Goal: Task Accomplishment & Management: Manage account settings

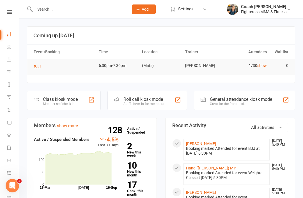
click at [30, 13] on div at bounding box center [76, 9] width 98 height 18
click at [44, 7] on input "text" at bounding box center [78, 9] width 91 height 8
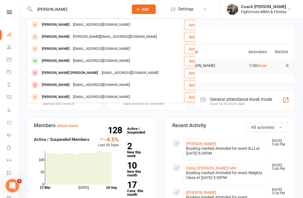
type input "[PERSON_NAME]"
click at [107, 62] on div "[EMAIL_ADDRESS][DOMAIN_NAME]" at bounding box center [101, 61] width 60 height 8
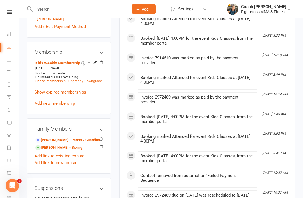
scroll to position [295, 0]
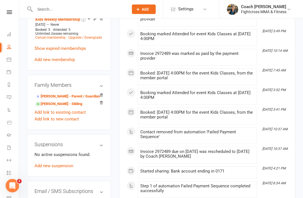
click at [49, 164] on link "Add new suspension" at bounding box center [54, 166] width 39 height 5
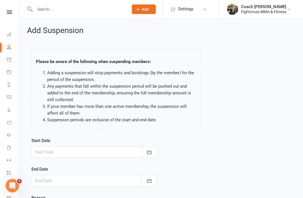
click at [44, 155] on div at bounding box center [93, 152] width 125 height 12
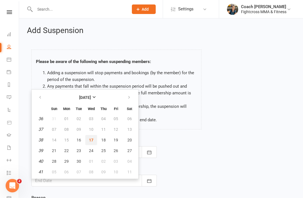
click at [91, 138] on span "17" at bounding box center [91, 140] width 4 height 4
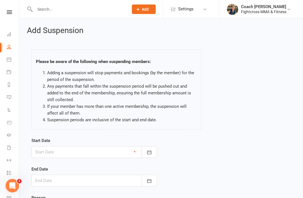
type input "[DATE]"
click at [40, 182] on div at bounding box center [93, 181] width 125 height 12
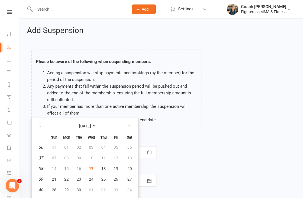
click at [38, 40] on div "Add Suspension Please be aware of the following when suspending members: Adding…" at bounding box center [161, 135] width 284 height 233
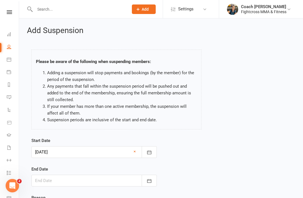
click at [11, 13] on icon at bounding box center [9, 12] width 5 height 4
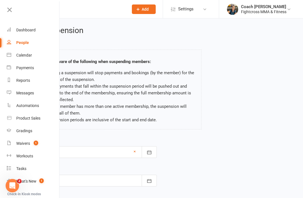
click at [24, 142] on div "Waivers" at bounding box center [23, 143] width 14 height 4
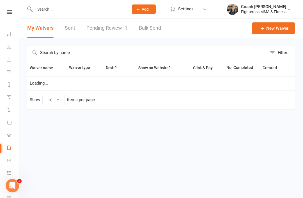
select select "50"
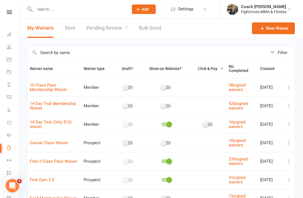
click at [106, 29] on link "Pending Review 1" at bounding box center [106, 28] width 41 height 19
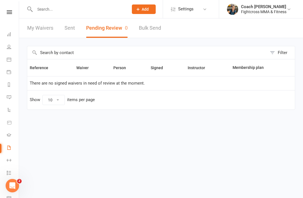
click at [10, 13] on icon at bounding box center [9, 12] width 5 height 4
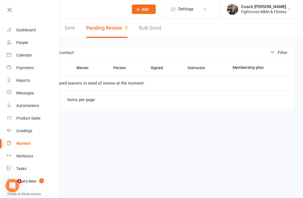
click at [27, 30] on div "Dashboard" at bounding box center [25, 30] width 19 height 4
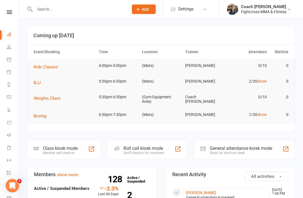
click at [8, 12] on icon at bounding box center [9, 12] width 5 height 4
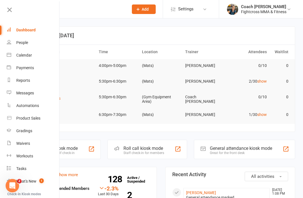
click at [12, 8] on icon at bounding box center [10, 10] width 8 height 8
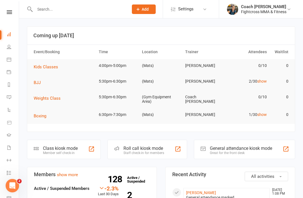
click at [80, 10] on input "text" at bounding box center [78, 9] width 91 height 8
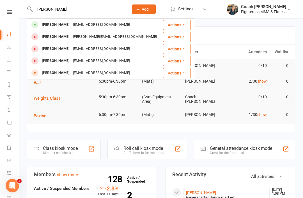
type input "[PERSON_NAME]"
click at [66, 28] on div "[PERSON_NAME]" at bounding box center [55, 25] width 31 height 8
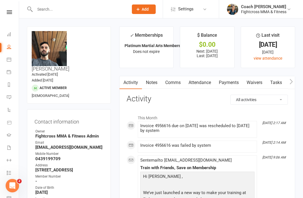
click at [233, 84] on link "Payments" at bounding box center [229, 82] width 28 height 13
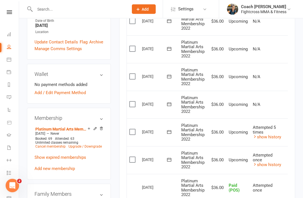
scroll to position [167, 0]
click at [134, 157] on label at bounding box center [133, 160] width 8 height 6
click at [133, 157] on input "checkbox" at bounding box center [131, 157] width 4 height 0
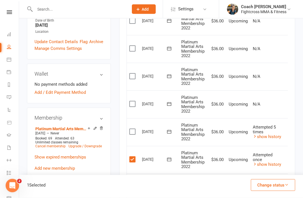
scroll to position [168, 0]
click at [135, 129] on label at bounding box center [133, 132] width 8 height 6
click at [133, 129] on input "checkbox" at bounding box center [131, 129] width 4 height 0
click at [135, 101] on label at bounding box center [133, 104] width 8 height 6
click at [133, 101] on input "checkbox" at bounding box center [131, 101] width 4 height 0
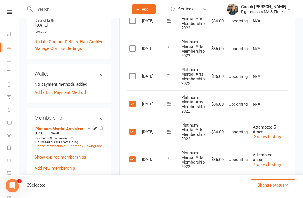
click at [280, 191] on button "Change status" at bounding box center [273, 186] width 44 height 12
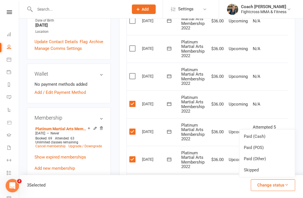
click at [263, 153] on link "Paid (POS)" at bounding box center [267, 147] width 56 height 11
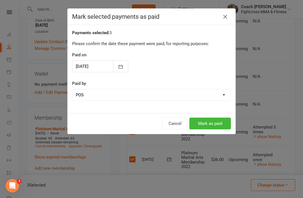
click at [212, 127] on button "Mark as paid" at bounding box center [210, 124] width 42 height 12
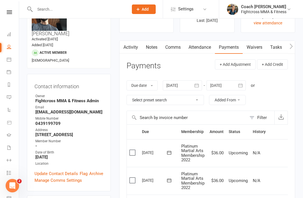
scroll to position [0, 0]
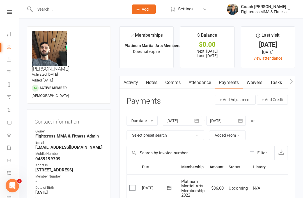
click at [13, 13] on link at bounding box center [9, 12] width 20 height 4
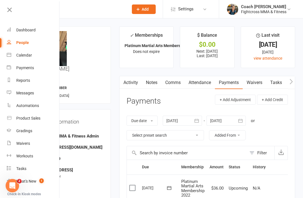
click at [23, 29] on div "Dashboard" at bounding box center [25, 30] width 19 height 4
